Goal: Task Accomplishment & Management: Use online tool/utility

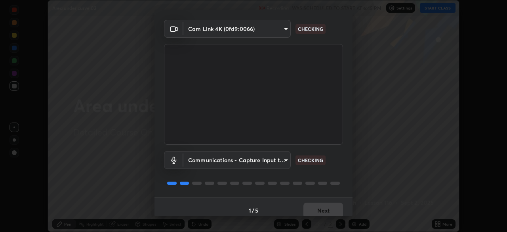
scroll to position [28, 0]
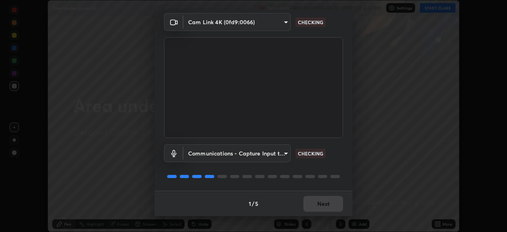
click at [319, 206] on div "1 / 5 Next" at bounding box center [254, 203] width 198 height 25
click at [320, 205] on div "1 / 5 Next" at bounding box center [254, 203] width 198 height 25
click at [321, 204] on div "1 / 5 Next" at bounding box center [254, 203] width 198 height 25
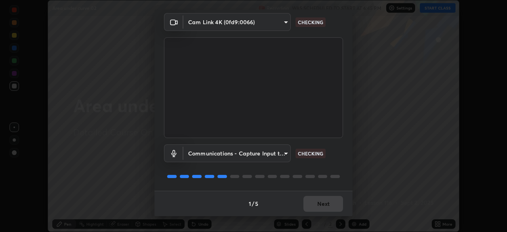
click at [323, 204] on div "1 / 5 Next" at bounding box center [254, 203] width 198 height 25
click at [321, 206] on button "Next" at bounding box center [323, 204] width 40 height 16
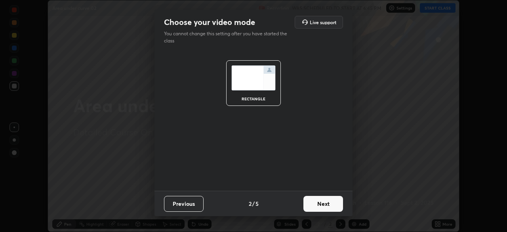
scroll to position [0, 0]
click at [322, 206] on button "Next" at bounding box center [323, 204] width 40 height 16
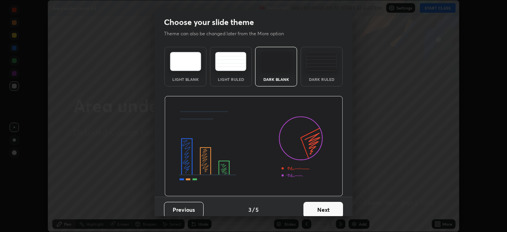
click at [323, 206] on button "Next" at bounding box center [323, 210] width 40 height 16
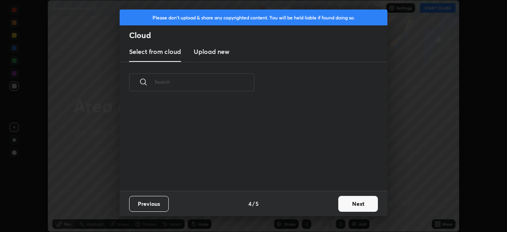
click at [340, 206] on button "Next" at bounding box center [358, 204] width 40 height 16
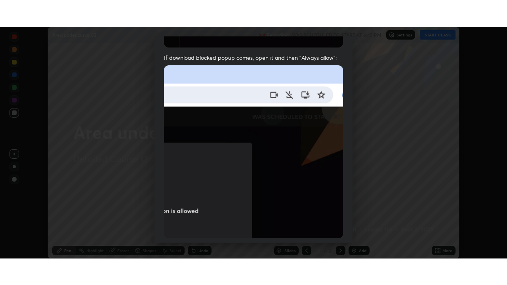
scroll to position [190, 0]
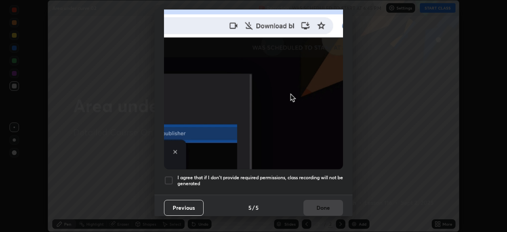
click at [303, 174] on h5 "I agree that if I don't provide required permissions, class recording will not …" at bounding box center [260, 180] width 166 height 12
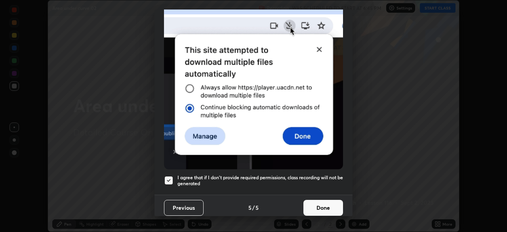
click at [324, 200] on button "Done" at bounding box center [323, 208] width 40 height 16
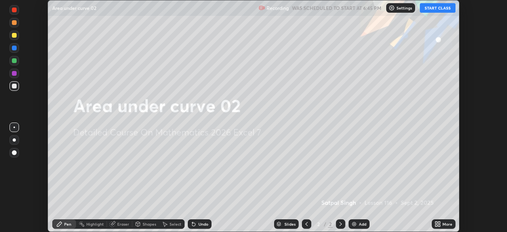
click at [427, 12] on button "START CLASS" at bounding box center [438, 8] width 36 height 10
click at [437, 225] on icon at bounding box center [436, 225] width 2 height 2
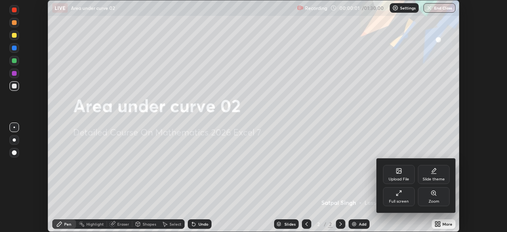
click at [404, 201] on div "Full screen" at bounding box center [399, 201] width 20 height 4
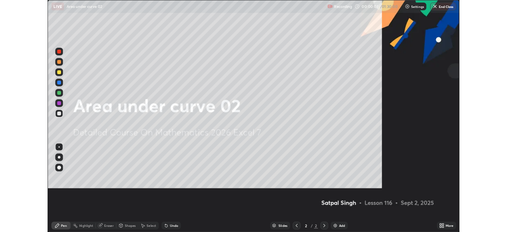
scroll to position [285, 507]
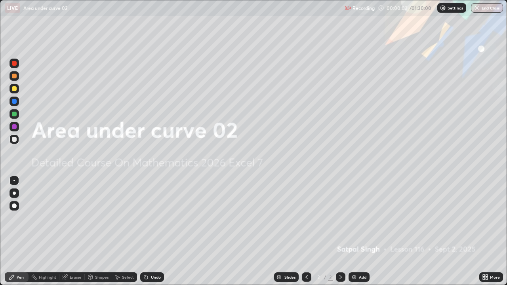
click at [365, 231] on div "Add" at bounding box center [359, 278] width 21 height 10
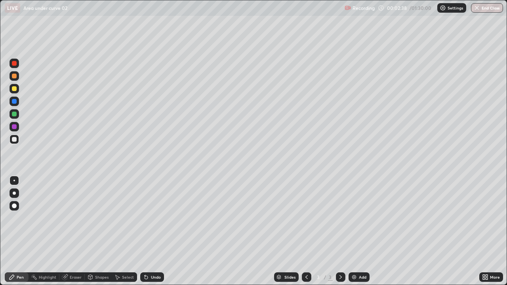
click at [156, 231] on div "Undo" at bounding box center [156, 277] width 10 height 4
click at [80, 231] on div "Eraser" at bounding box center [71, 278] width 25 height 10
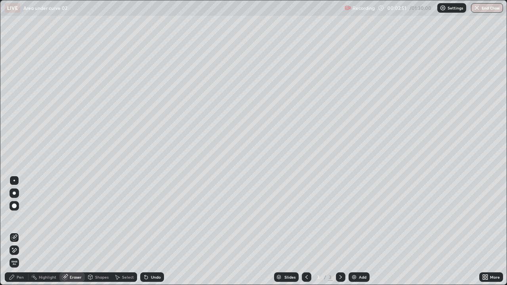
click at [15, 231] on icon at bounding box center [14, 250] width 6 height 7
click at [157, 231] on div "Undo" at bounding box center [156, 277] width 10 height 4
click at [156, 231] on div "Undo" at bounding box center [156, 277] width 10 height 4
click at [158, 231] on div "Undo" at bounding box center [156, 277] width 10 height 4
click at [160, 231] on div "Undo" at bounding box center [152, 278] width 24 height 10
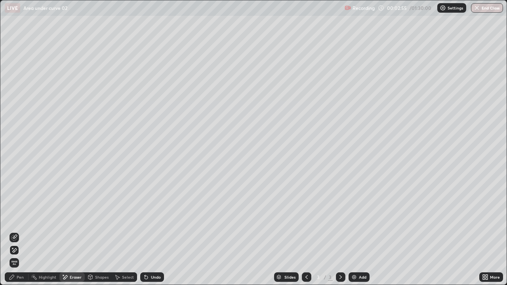
click at [161, 231] on div "Undo" at bounding box center [152, 278] width 24 height 10
click at [160, 231] on div "Undo" at bounding box center [152, 278] width 24 height 10
click at [159, 231] on div "Undo" at bounding box center [156, 277] width 10 height 4
click at [158, 231] on div "Undo" at bounding box center [156, 277] width 10 height 4
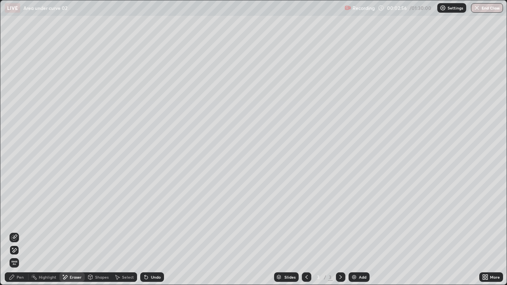
click at [159, 231] on div "Undo" at bounding box center [156, 277] width 10 height 4
click at [160, 231] on div "Undo" at bounding box center [156, 277] width 10 height 4
click at [160, 231] on div "Undo" at bounding box center [152, 278] width 24 height 10
click at [162, 231] on div "Undo" at bounding box center [152, 278] width 24 height 10
click at [161, 231] on div "Undo" at bounding box center [152, 278] width 24 height 10
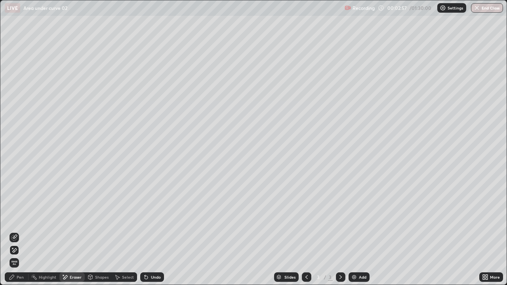
click at [161, 231] on div "Undo" at bounding box center [152, 278] width 24 height 10
click at [24, 231] on div "Pen" at bounding box center [17, 278] width 24 height 10
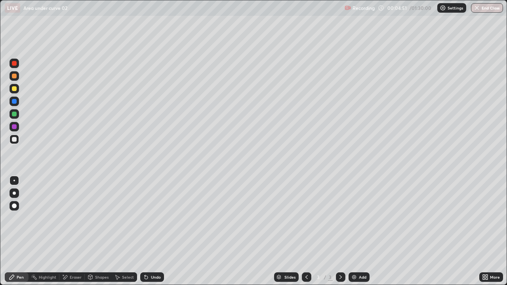
click at [359, 231] on div "Add" at bounding box center [359, 278] width 21 height 10
click at [145, 231] on icon at bounding box center [146, 277] width 3 height 3
click at [148, 231] on div "Undo" at bounding box center [152, 278] width 24 height 10
click at [151, 231] on div "Undo" at bounding box center [156, 277] width 10 height 4
click at [353, 231] on img at bounding box center [354, 277] width 6 height 6
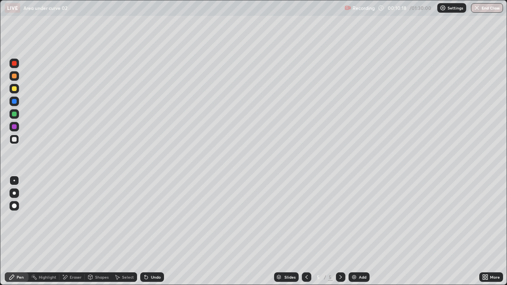
click at [149, 231] on div "Undo" at bounding box center [152, 278] width 24 height 10
click at [145, 231] on icon at bounding box center [146, 277] width 3 height 3
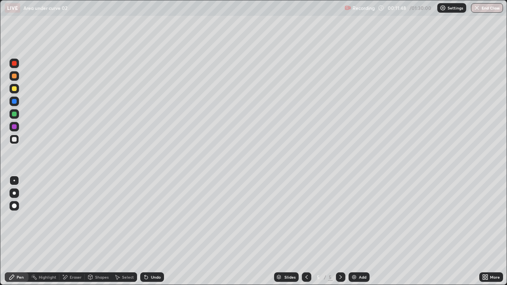
click at [145, 231] on icon at bounding box center [146, 277] width 3 height 3
click at [131, 231] on div "Select" at bounding box center [128, 277] width 12 height 4
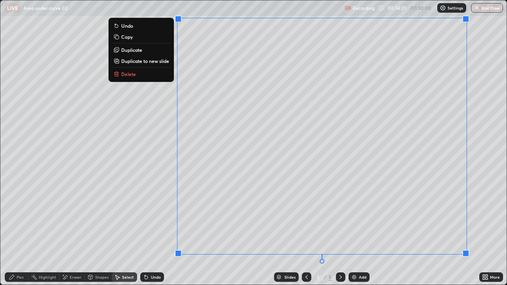
click at [25, 231] on div "Pen" at bounding box center [17, 278] width 24 height 10
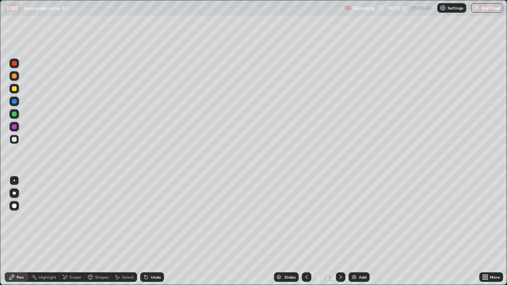
click at [126, 231] on div "Select" at bounding box center [128, 277] width 12 height 4
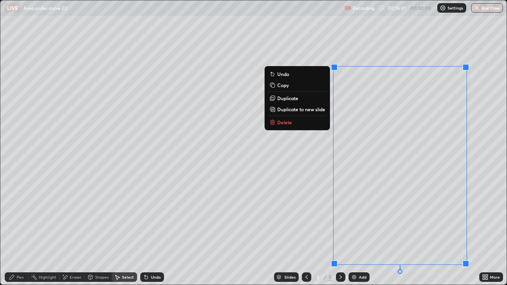
click at [303, 108] on p "Duplicate to new slide" at bounding box center [301, 109] width 48 height 6
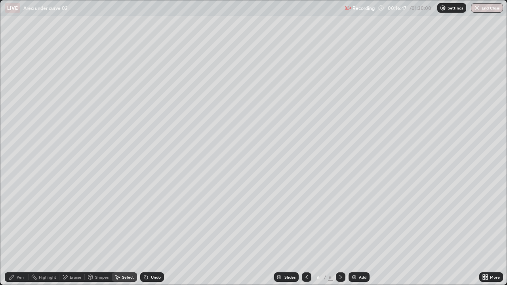
click at [24, 231] on div "Pen" at bounding box center [17, 278] width 24 height 10
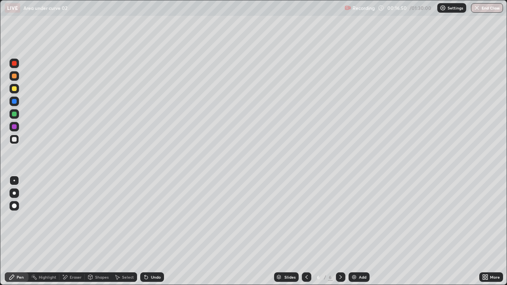
click at [486, 231] on icon at bounding box center [487, 279] width 2 height 2
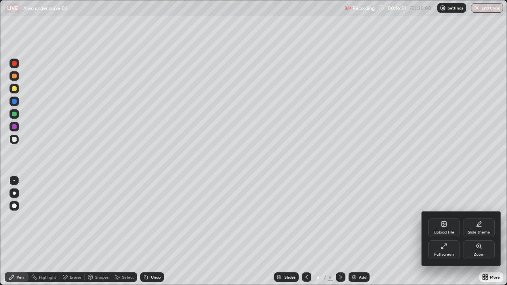
click at [448, 231] on div "Full screen" at bounding box center [444, 255] width 20 height 4
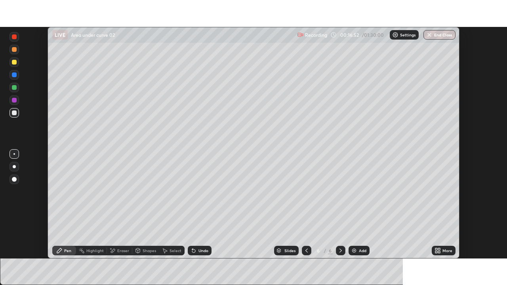
scroll to position [39388, 39113]
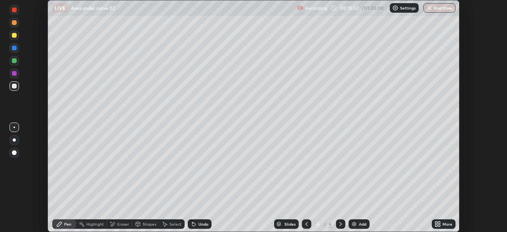
click at [443, 222] on div "More" at bounding box center [448, 224] width 10 height 4
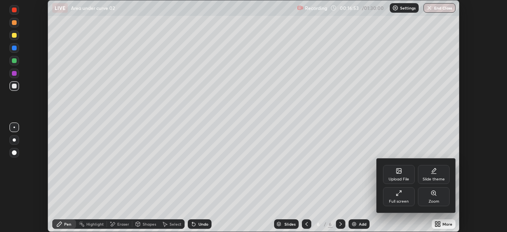
click at [401, 197] on div "Full screen" at bounding box center [399, 196] width 32 height 19
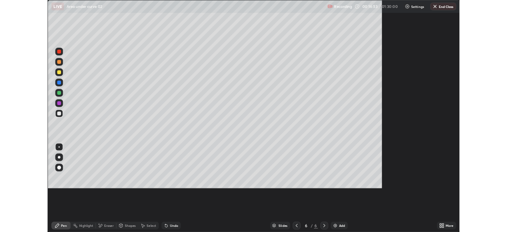
scroll to position [285, 507]
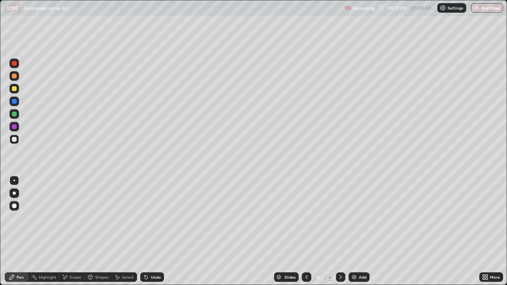
click at [151, 231] on div "Undo" at bounding box center [156, 277] width 10 height 4
click at [118, 231] on icon at bounding box center [117, 277] width 6 height 6
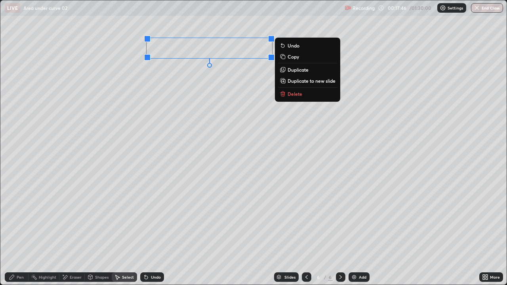
click at [251, 147] on div "0 ° Undo Copy Duplicate Duplicate to new slide Delete" at bounding box center [253, 142] width 506 height 284
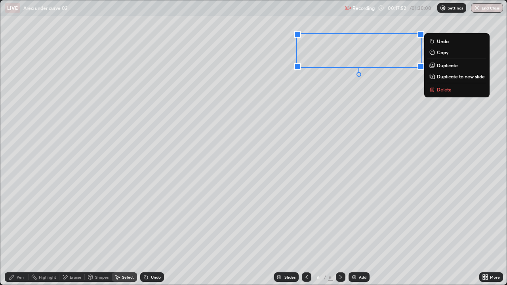
click at [286, 176] on div "0 ° Undo Copy Duplicate Duplicate to new slide Delete" at bounding box center [253, 142] width 506 height 284
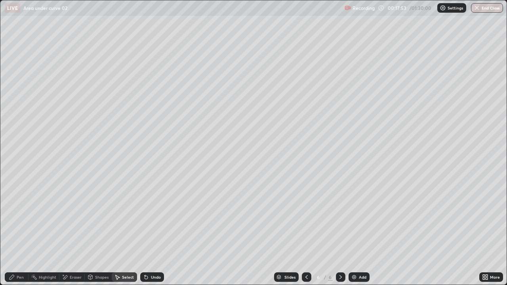
click at [70, 231] on div "Eraser" at bounding box center [76, 277] width 12 height 4
click at [23, 231] on div "Pen" at bounding box center [20, 277] width 7 height 4
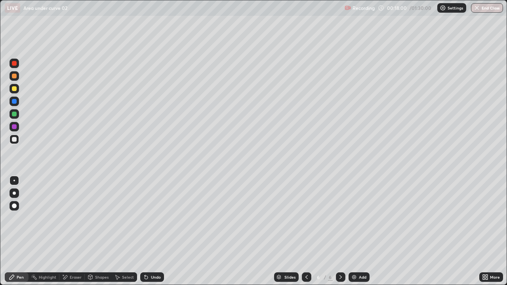
click at [486, 231] on icon at bounding box center [485, 277] width 6 height 6
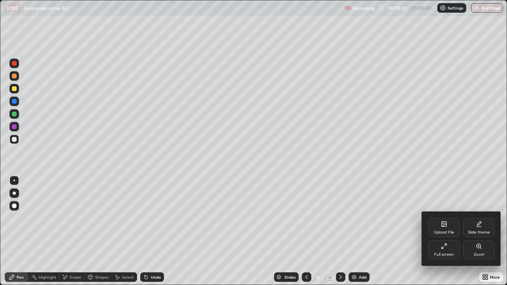
click at [448, 231] on div "Full screen" at bounding box center [444, 249] width 32 height 19
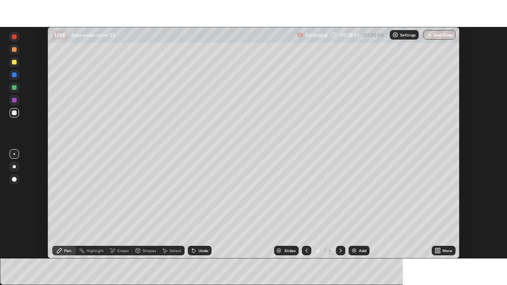
scroll to position [39388, 39113]
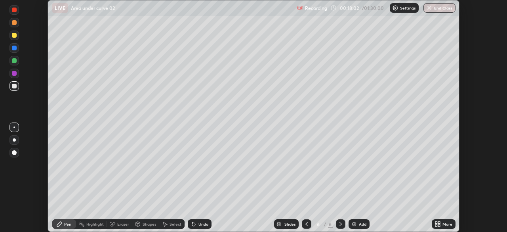
click at [450, 224] on div "More" at bounding box center [448, 224] width 10 height 4
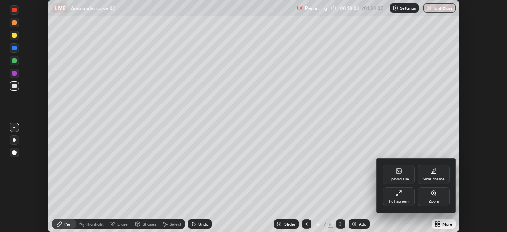
click at [404, 197] on div "Full screen" at bounding box center [399, 196] width 32 height 19
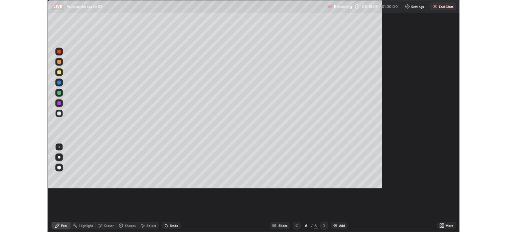
scroll to position [285, 507]
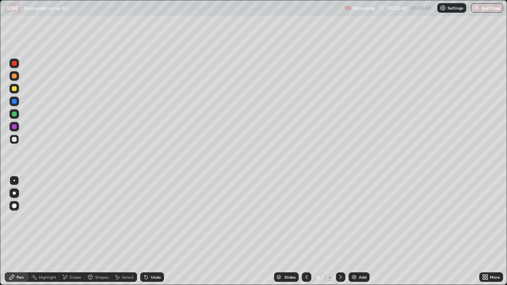
click at [353, 231] on img at bounding box center [354, 277] width 6 height 6
click at [14, 90] on div at bounding box center [14, 88] width 5 height 5
click at [14, 141] on div at bounding box center [14, 139] width 5 height 5
click at [68, 231] on icon at bounding box center [65, 277] width 6 height 7
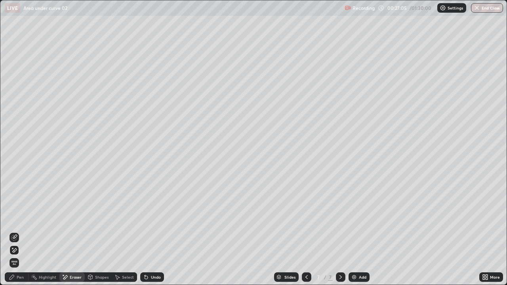
click at [15, 231] on icon at bounding box center [12, 277] width 6 height 6
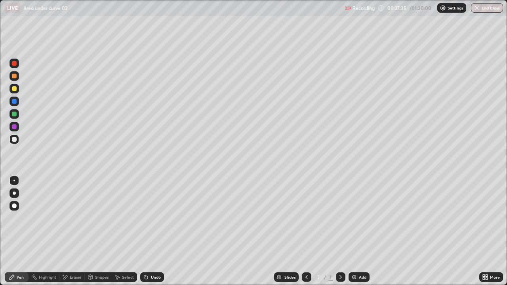
click at [145, 231] on icon at bounding box center [145, 275] width 1 height 1
click at [118, 231] on div "Select" at bounding box center [124, 278] width 25 height 10
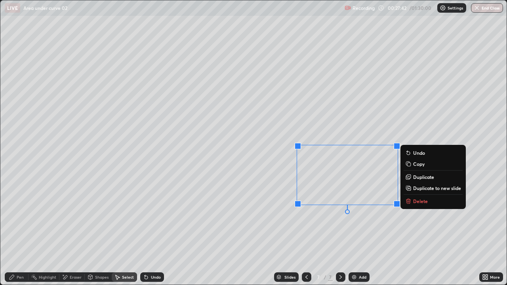
click at [411, 202] on icon at bounding box center [408, 201] width 6 height 6
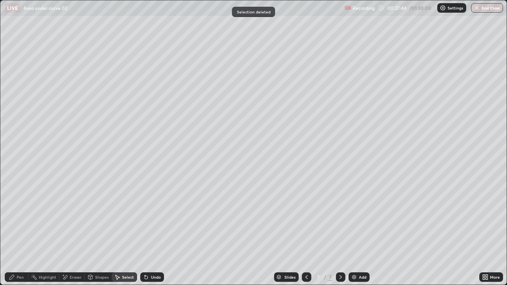
click at [19, 231] on div "Pen" at bounding box center [20, 277] width 7 height 4
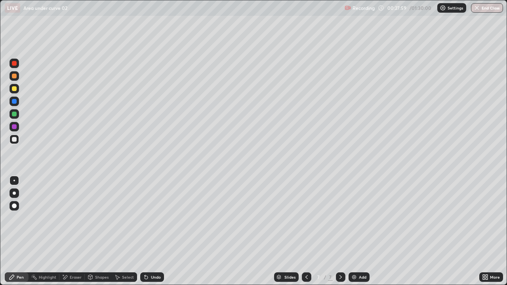
click at [128, 231] on div "Select" at bounding box center [128, 277] width 12 height 4
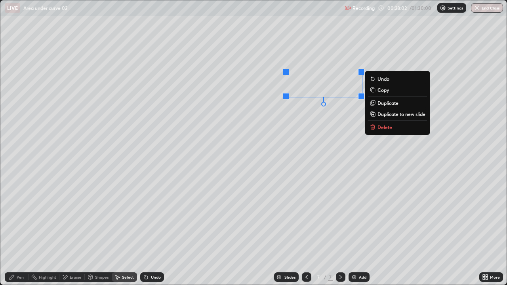
click at [17, 231] on div "Pen" at bounding box center [20, 277] width 7 height 4
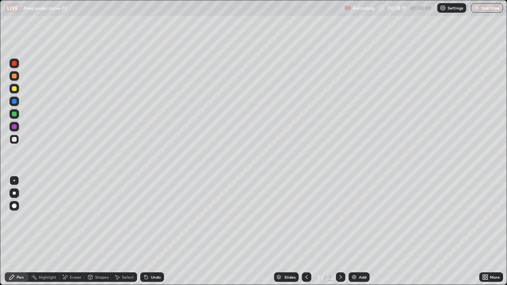
click at [484, 231] on icon at bounding box center [484, 279] width 2 height 2
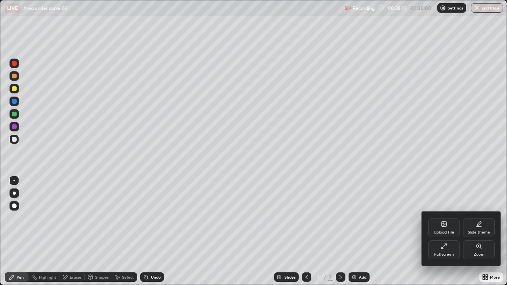
click at [458, 231] on div "Full screen" at bounding box center [444, 249] width 32 height 19
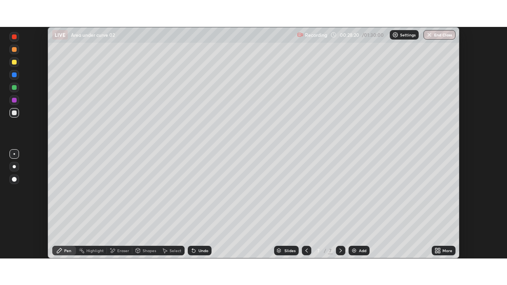
scroll to position [39388, 39113]
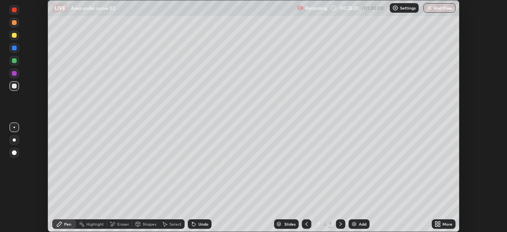
click at [486, 224] on div "Setting up your live class" at bounding box center [253, 116] width 507 height 232
click at [447, 224] on div "More" at bounding box center [448, 224] width 10 height 4
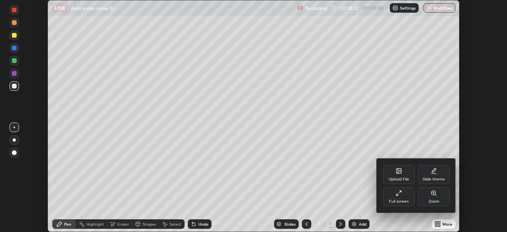
click at [403, 198] on div "Full screen" at bounding box center [399, 196] width 32 height 19
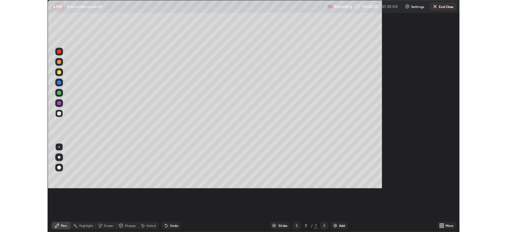
scroll to position [285, 507]
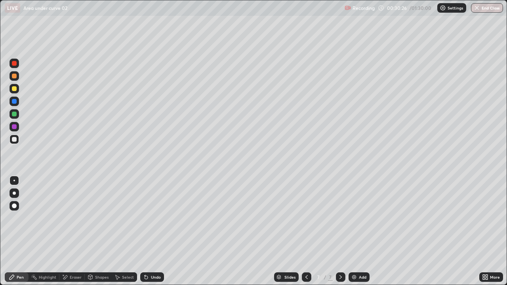
click at [153, 231] on div "Undo" at bounding box center [156, 277] width 10 height 4
click at [129, 231] on div "Select" at bounding box center [128, 277] width 12 height 4
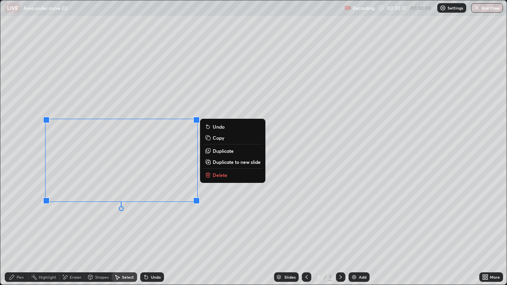
click at [216, 161] on p "Duplicate to new slide" at bounding box center [237, 162] width 48 height 6
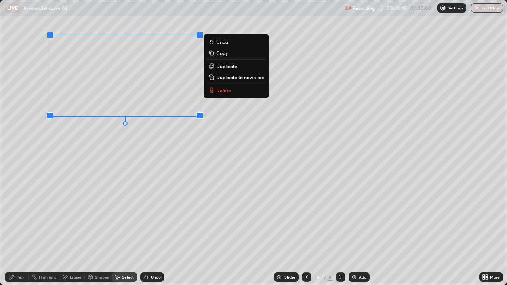
click at [91, 172] on div "0 ° Undo Copy Duplicate Duplicate to new slide Delete" at bounding box center [253, 142] width 506 height 284
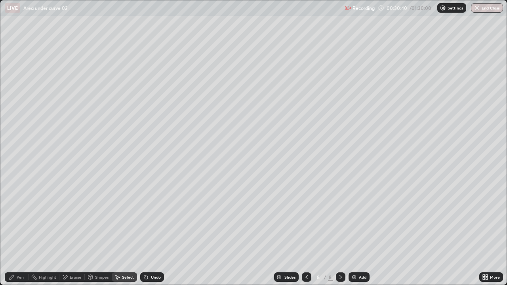
click at [16, 231] on div "Pen" at bounding box center [17, 278] width 24 height 10
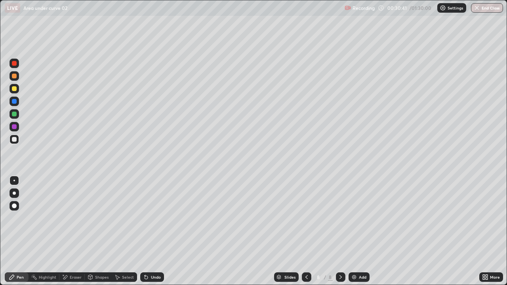
click at [15, 139] on div at bounding box center [14, 139] width 5 height 5
click at [489, 231] on div "More" at bounding box center [491, 278] width 24 height 10
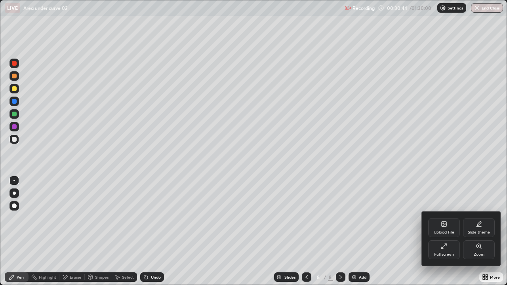
click at [445, 231] on icon at bounding box center [444, 246] width 6 height 6
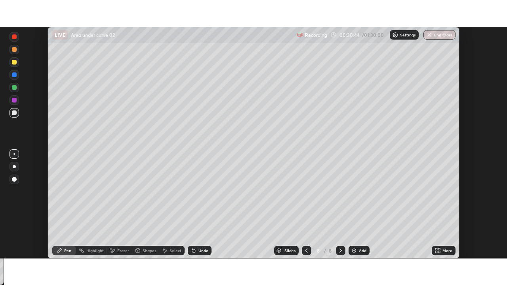
scroll to position [39388, 39113]
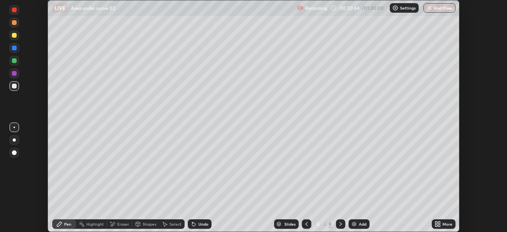
click at [439, 226] on icon at bounding box center [439, 225] width 2 height 2
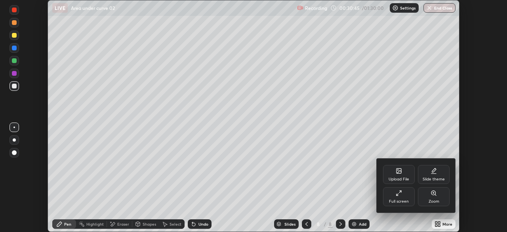
click at [400, 198] on div "Full screen" at bounding box center [399, 196] width 32 height 19
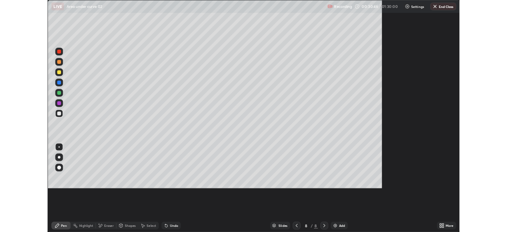
scroll to position [285, 507]
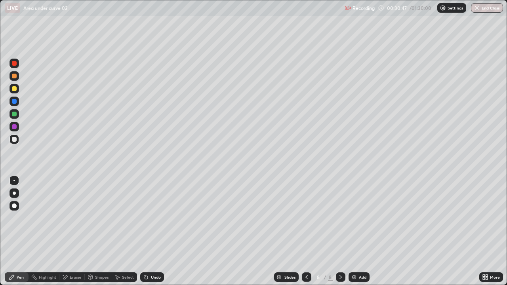
click at [77, 231] on div "Eraser" at bounding box center [76, 277] width 12 height 4
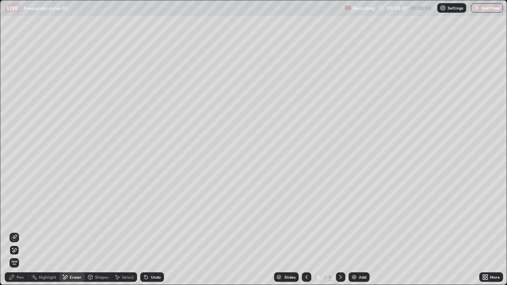
click at [18, 231] on div "Pen" at bounding box center [20, 277] width 7 height 4
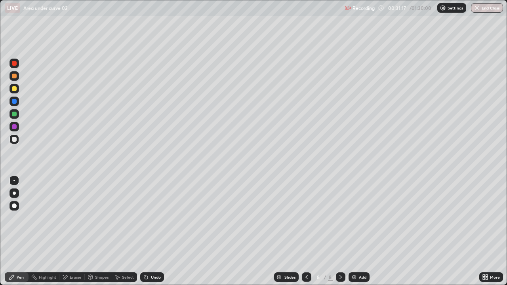
click at [151, 231] on div "Undo" at bounding box center [156, 277] width 10 height 4
click at [302, 231] on div at bounding box center [307, 278] width 10 height 10
click at [343, 231] on div at bounding box center [341, 278] width 10 height 10
click at [151, 231] on div "Undo" at bounding box center [156, 277] width 10 height 4
click at [152, 231] on div "Undo" at bounding box center [156, 277] width 10 height 4
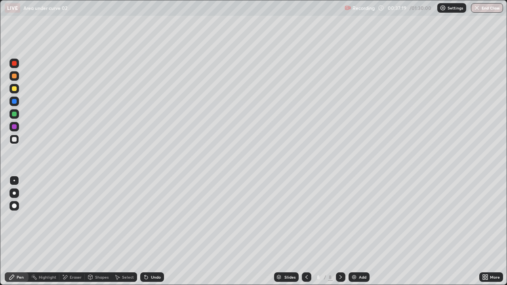
click at [153, 231] on div "Undo" at bounding box center [156, 277] width 10 height 4
click at [82, 231] on div "Eraser" at bounding box center [71, 278] width 25 height 10
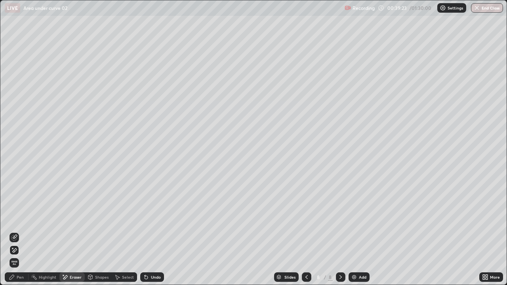
click at [22, 231] on div "Pen" at bounding box center [20, 277] width 7 height 4
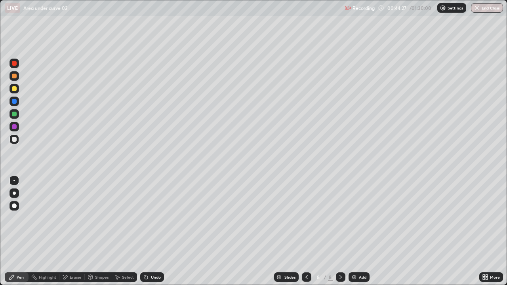
click at [355, 231] on img at bounding box center [354, 277] width 6 height 6
click at [151, 231] on div "Undo" at bounding box center [156, 277] width 10 height 4
click at [74, 231] on div "Eraser" at bounding box center [76, 277] width 12 height 4
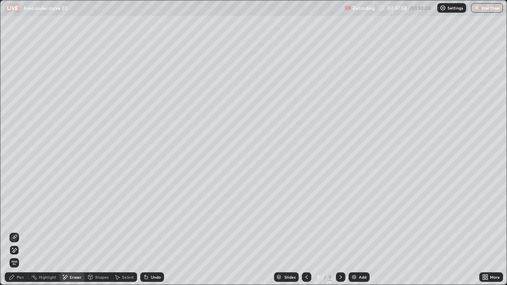
click at [18, 231] on div "Pen" at bounding box center [20, 277] width 7 height 4
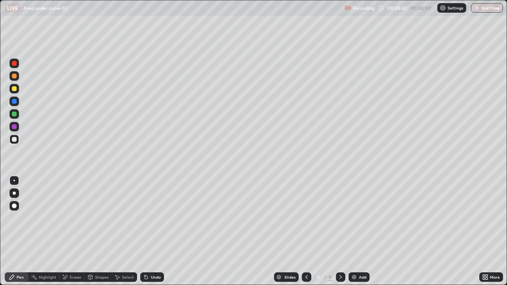
click at [81, 231] on div "Eraser" at bounding box center [71, 278] width 25 height 10
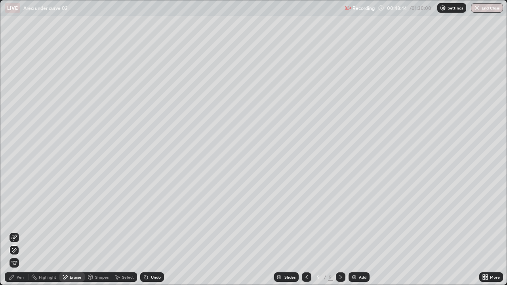
click at [19, 231] on div "Pen" at bounding box center [20, 277] width 7 height 4
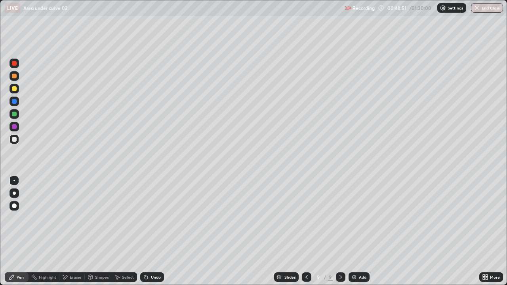
click at [149, 231] on div "Undo" at bounding box center [152, 278] width 24 height 10
click at [156, 231] on div "Undo" at bounding box center [156, 277] width 10 height 4
click at [152, 231] on div "Undo" at bounding box center [156, 277] width 10 height 4
click at [151, 231] on div "Undo" at bounding box center [156, 277] width 10 height 4
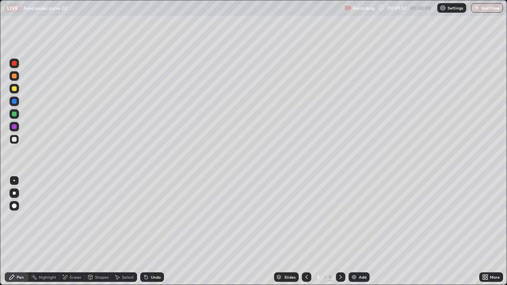
click at [149, 231] on div "Undo" at bounding box center [152, 278] width 24 height 10
click at [151, 231] on div "Undo" at bounding box center [156, 277] width 10 height 4
click at [70, 231] on div "Eraser" at bounding box center [76, 277] width 12 height 4
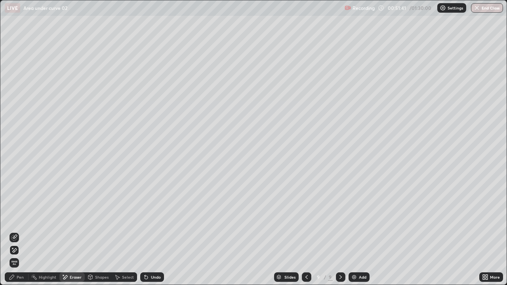
click at [17, 231] on div "Pen" at bounding box center [20, 277] width 7 height 4
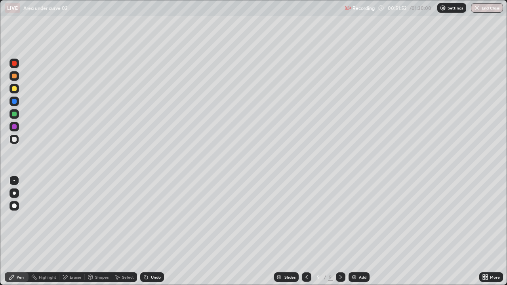
click at [145, 231] on icon at bounding box center [146, 277] width 3 height 3
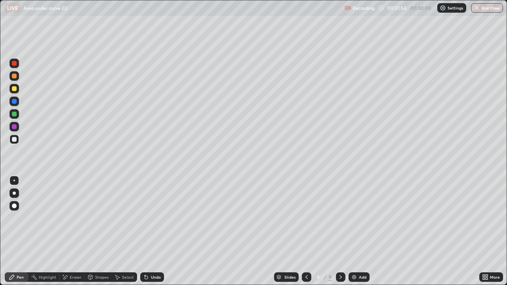
click at [145, 231] on icon at bounding box center [146, 277] width 3 height 3
click at [146, 231] on icon at bounding box center [146, 277] width 3 height 3
click at [147, 231] on icon at bounding box center [146, 277] width 6 height 6
click at [145, 231] on icon at bounding box center [146, 277] width 3 height 3
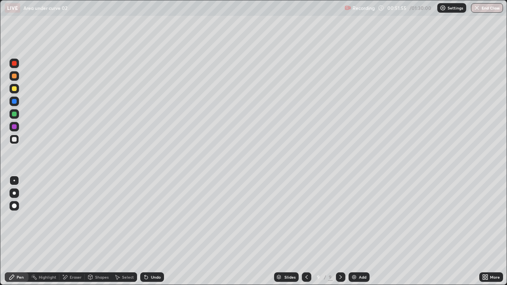
click at [146, 231] on icon at bounding box center [146, 277] width 3 height 3
click at [354, 231] on img at bounding box center [354, 277] width 6 height 6
click at [130, 231] on div "Select" at bounding box center [128, 277] width 12 height 4
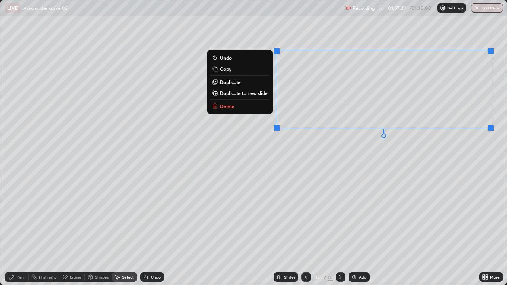
click at [239, 95] on p "Duplicate to new slide" at bounding box center [244, 93] width 48 height 6
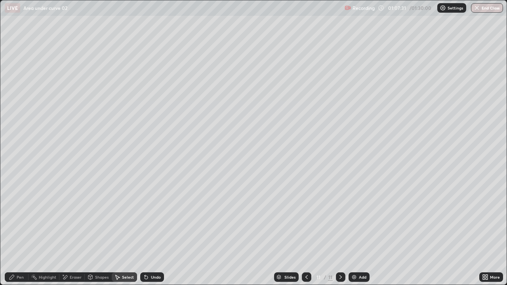
click at [22, 231] on div "Pen" at bounding box center [20, 277] width 7 height 4
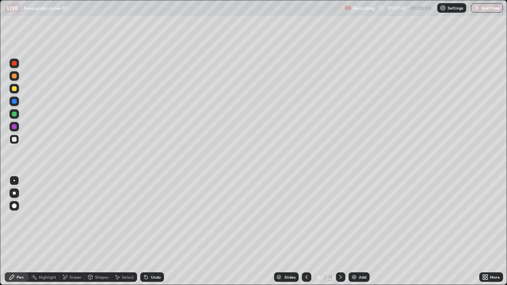
click at [149, 231] on div "Undo" at bounding box center [152, 278] width 24 height 10
click at [148, 231] on icon at bounding box center [146, 277] width 6 height 6
click at [69, 231] on div "Eraser" at bounding box center [71, 278] width 25 height 10
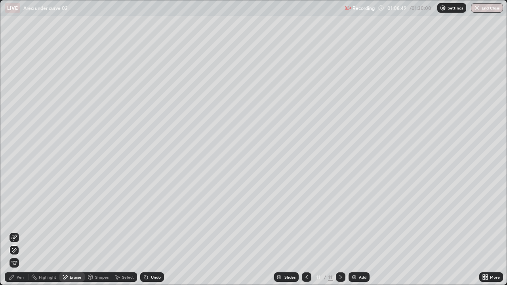
click at [17, 231] on div "Pen" at bounding box center [17, 278] width 24 height 10
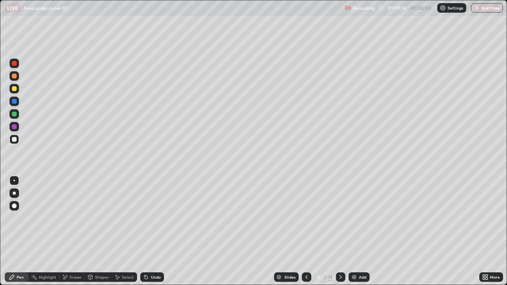
click at [128, 231] on div "Select" at bounding box center [128, 277] width 12 height 4
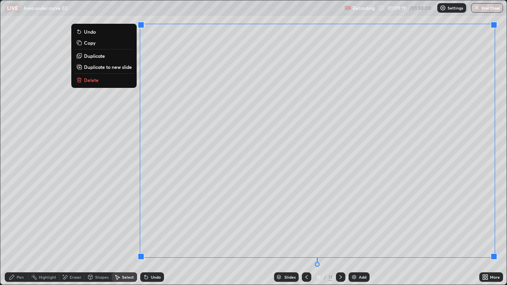
click at [111, 216] on div "0 ° Undo Copy Duplicate Duplicate to new slide Delete" at bounding box center [253, 142] width 506 height 284
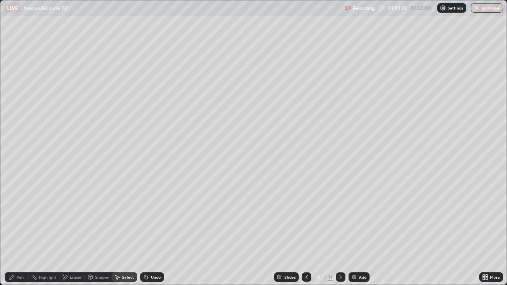
click at [487, 231] on icon at bounding box center [487, 276] width 2 height 2
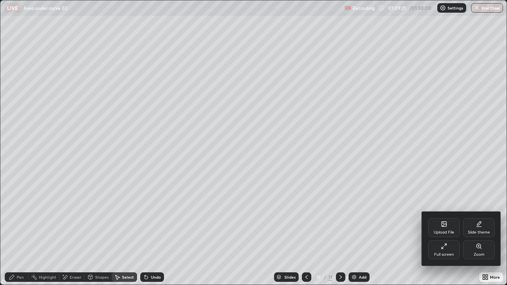
click at [442, 231] on div "Full screen" at bounding box center [444, 255] width 20 height 4
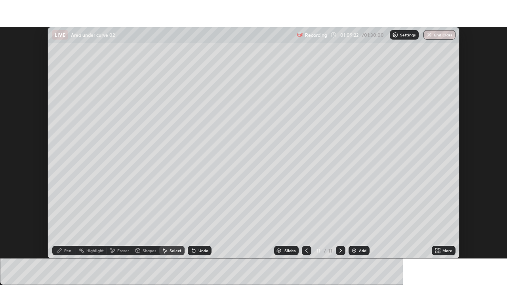
scroll to position [39388, 39113]
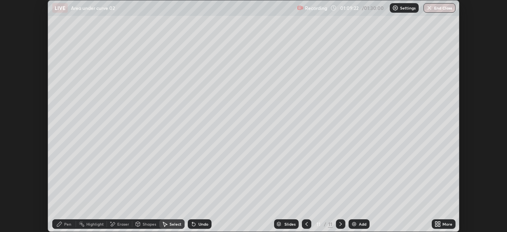
click at [435, 225] on icon at bounding box center [436, 225] width 2 height 2
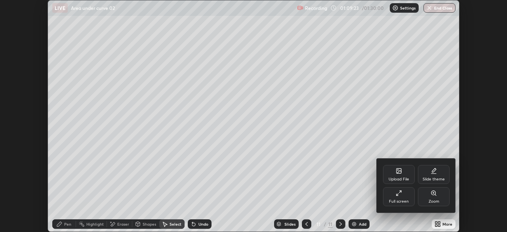
click at [393, 198] on div "Full screen" at bounding box center [399, 196] width 32 height 19
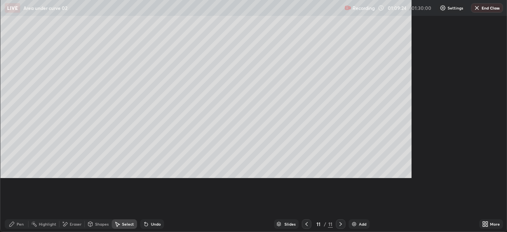
scroll to position [285, 507]
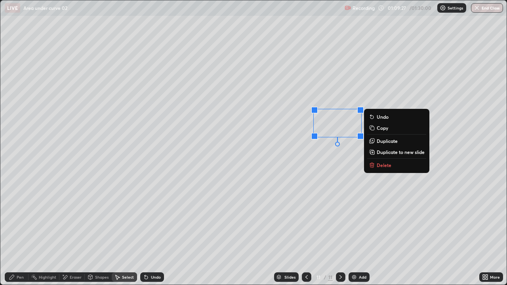
click at [385, 143] on p "Duplicate" at bounding box center [387, 141] width 21 height 6
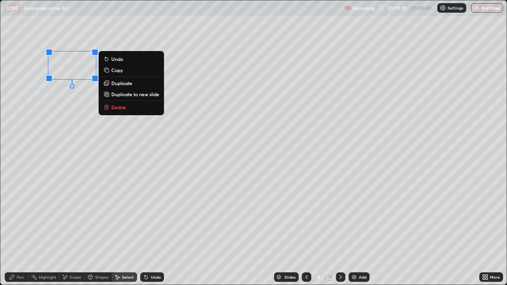
click at [16, 231] on div "Pen" at bounding box center [17, 278] width 24 height 10
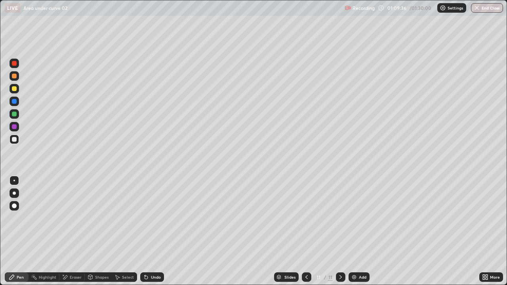
click at [486, 231] on icon at bounding box center [487, 279] width 2 height 2
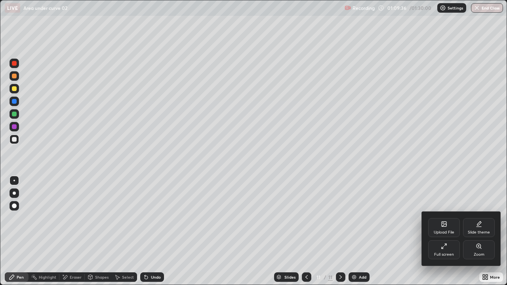
click at [443, 231] on div "Full screen" at bounding box center [444, 255] width 20 height 4
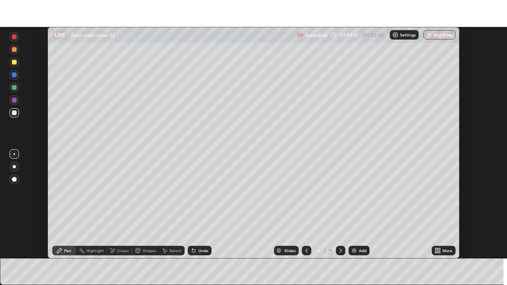
scroll to position [39388, 39113]
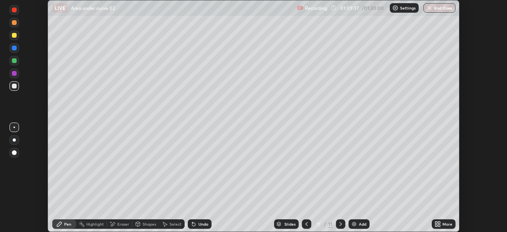
click at [449, 227] on div "More" at bounding box center [444, 224] width 24 height 10
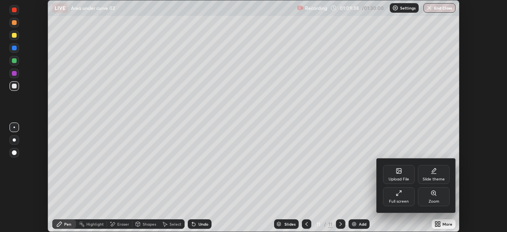
click at [402, 201] on div "Full screen" at bounding box center [399, 201] width 20 height 4
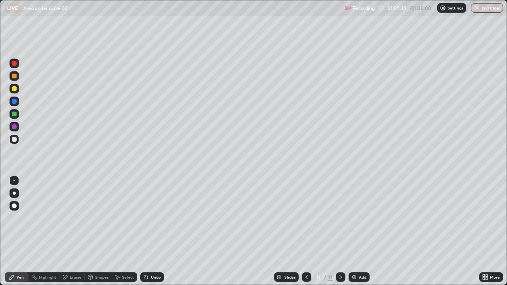
scroll to position [285, 507]
click at [145, 231] on icon at bounding box center [146, 277] width 3 height 3
click at [478, 10] on img "button" at bounding box center [477, 8] width 6 height 6
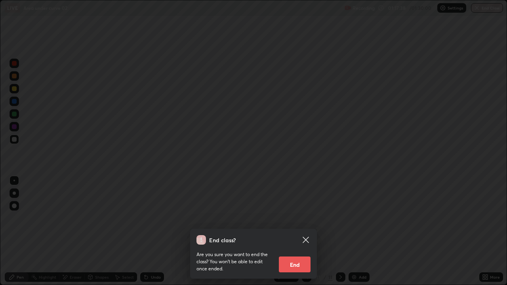
click at [300, 231] on button "End" at bounding box center [295, 265] width 32 height 16
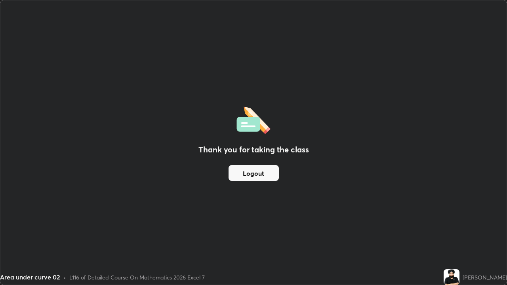
click at [273, 172] on button "Logout" at bounding box center [254, 173] width 50 height 16
click at [271, 173] on button "Logout" at bounding box center [254, 173] width 50 height 16
click at [269, 173] on button "Logout" at bounding box center [254, 173] width 50 height 16
click at [269, 174] on button "Logout" at bounding box center [254, 173] width 50 height 16
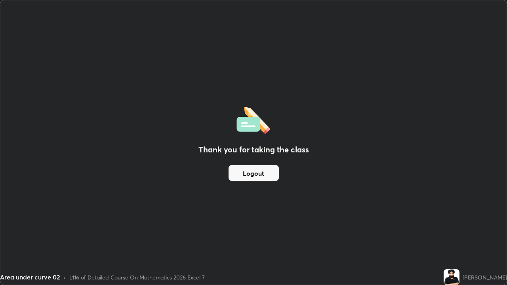
click at [271, 173] on button "Logout" at bounding box center [254, 173] width 50 height 16
